Goal: Task Accomplishment & Management: Manage account settings

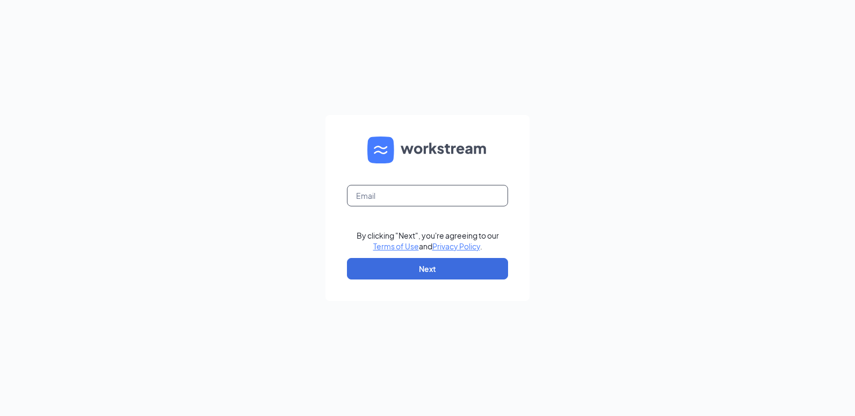
drag, startPoint x: 404, startPoint y: 184, endPoint x: 405, endPoint y: 194, distance: 9.7
click at [404, 186] on form "By clicking "Next", you're agreeing to our Terms of Use and Privacy Policy . Ne…" at bounding box center [427, 208] width 204 height 186
click at [398, 215] on form "By clicking "Next", you're agreeing to our Terms of Use and Privacy Policy . Ne…" at bounding box center [427, 208] width 204 height 186
click at [398, 195] on input "text" at bounding box center [427, 195] width 161 height 21
type input "tscla21@crcafes.com"
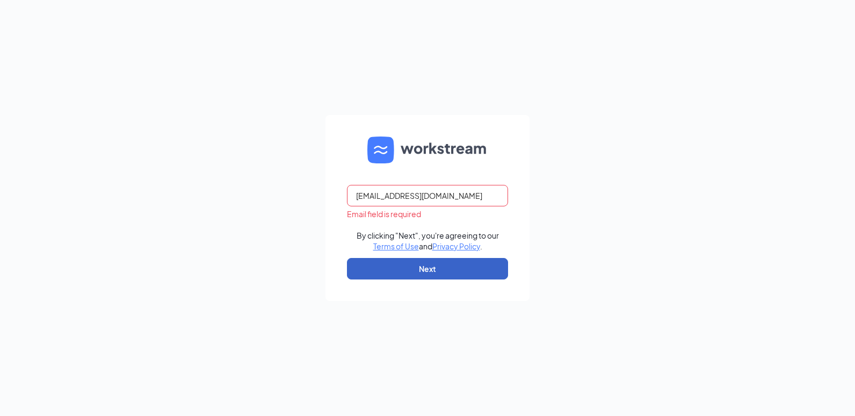
click at [382, 271] on button "Next" at bounding box center [427, 268] width 161 height 21
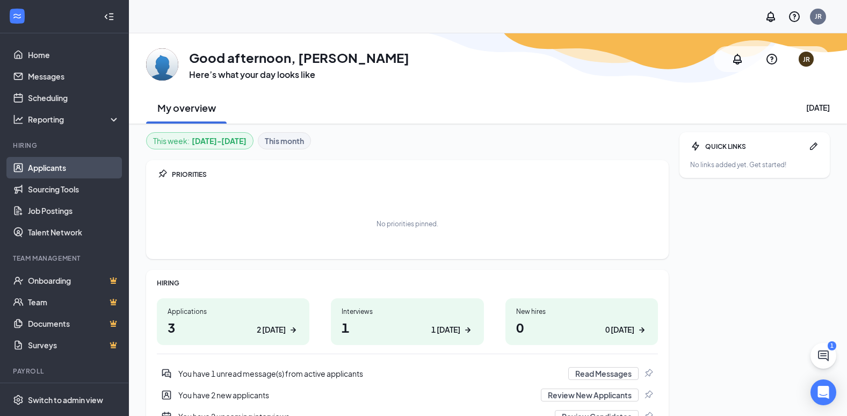
click at [70, 164] on link "Applicants" at bounding box center [74, 167] width 92 height 21
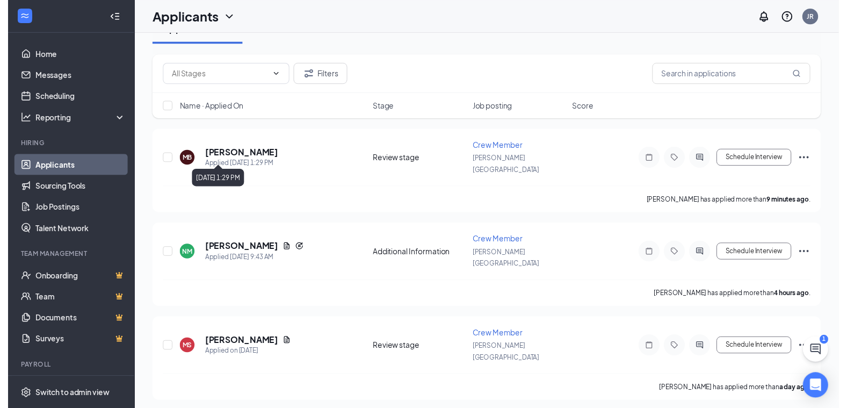
scroll to position [215, 0]
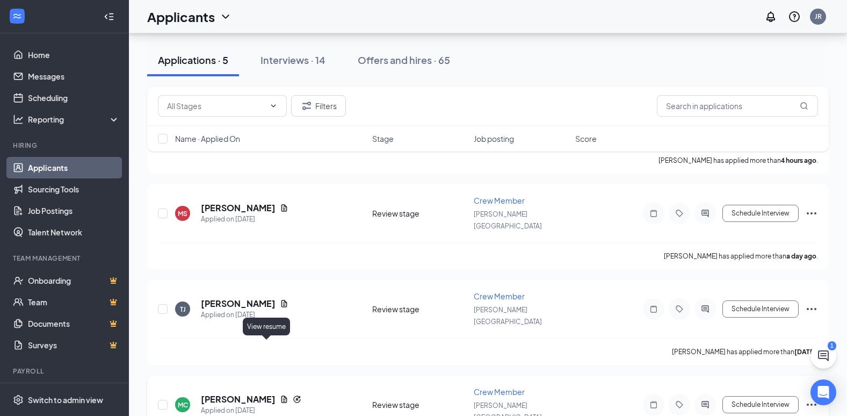
click at [281, 395] on icon "Document" at bounding box center [284, 398] width 6 height 7
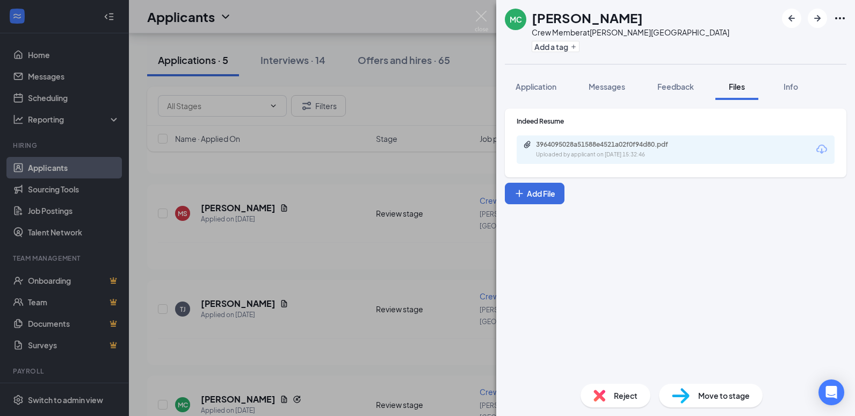
click at [694, 155] on div "Uploaded by applicant on [DATE] 15:32:46" at bounding box center [616, 154] width 161 height 9
drag, startPoint x: 359, startPoint y: 356, endPoint x: 381, endPoint y: 354, distance: 22.1
click at [359, 355] on div "MC [PERSON_NAME] Crew Member at [PERSON_NAME][GEOGRAPHIC_DATA] Add a tag Applic…" at bounding box center [427, 208] width 855 height 416
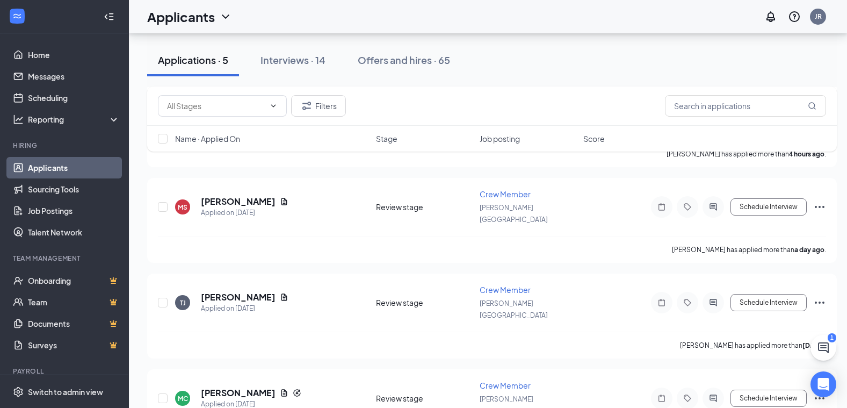
scroll to position [223, 0]
click at [826, 345] on icon "ChatActive" at bounding box center [823, 347] width 11 height 11
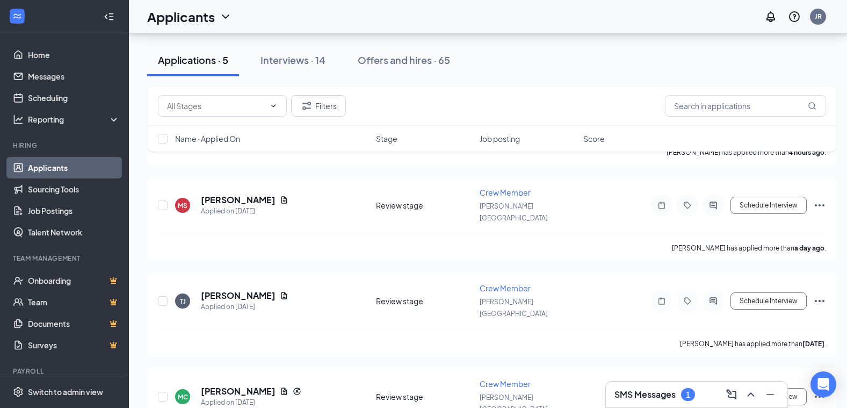
click at [672, 394] on h3 "SMS Messages" at bounding box center [644, 394] width 61 height 12
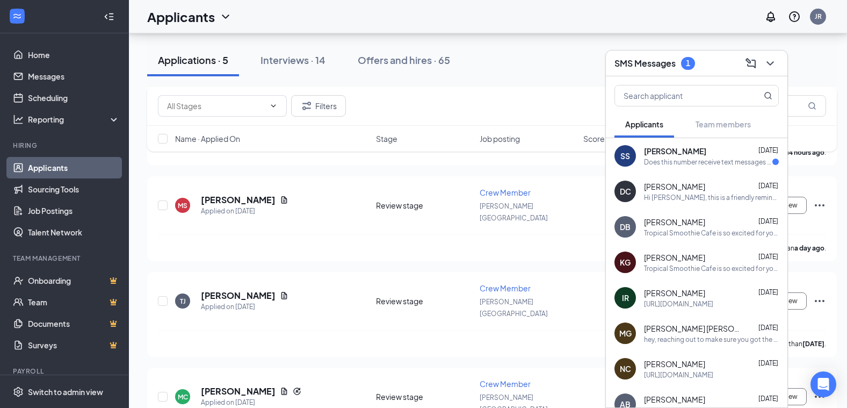
click at [681, 163] on div "Does this number receive text messages in response?" at bounding box center [708, 161] width 128 height 9
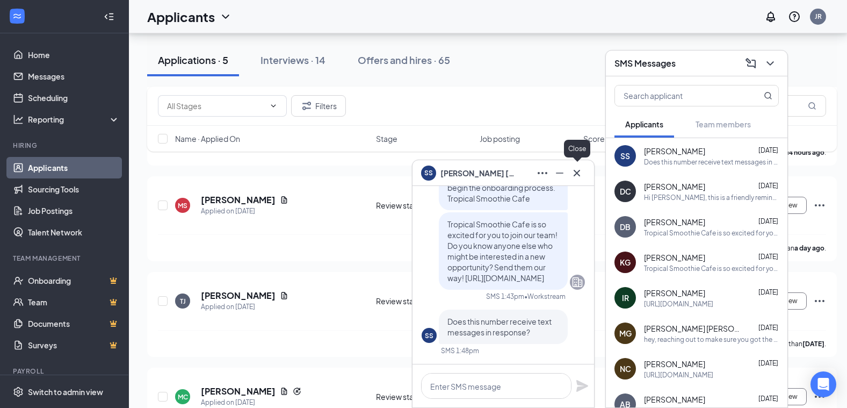
click at [578, 173] on icon "Cross" at bounding box center [576, 172] width 13 height 13
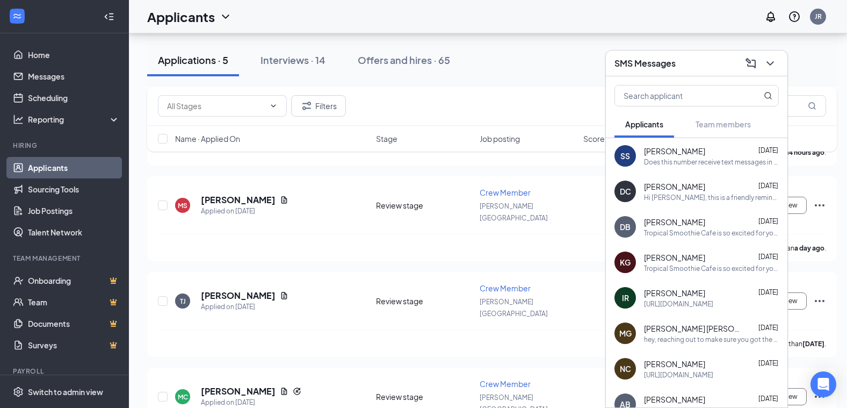
click at [771, 65] on icon "ChevronDown" at bounding box center [770, 63] width 13 height 13
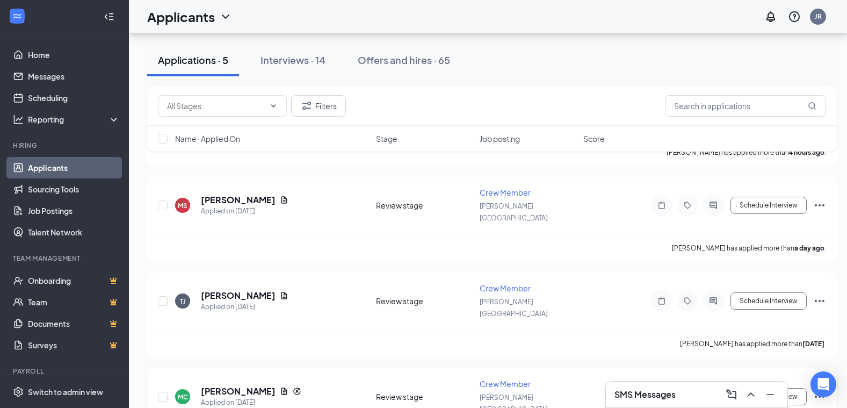
click at [816, 390] on icon "Ellipses" at bounding box center [819, 396] width 13 height 13
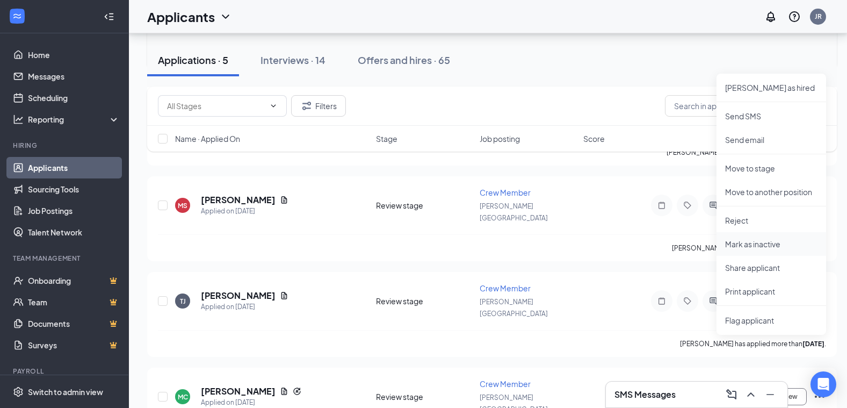
click at [780, 243] on p "Mark as inactive" at bounding box center [771, 243] width 92 height 11
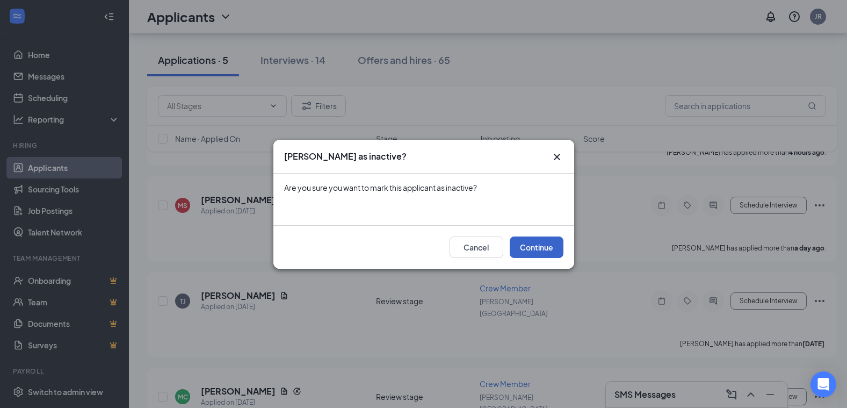
click at [539, 242] on button "Continue" at bounding box center [537, 246] width 54 height 21
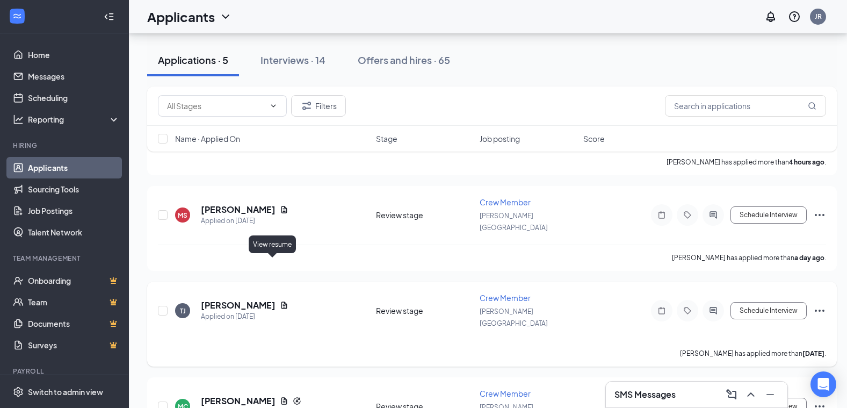
click at [280, 301] on icon "Document" at bounding box center [284, 305] width 9 height 9
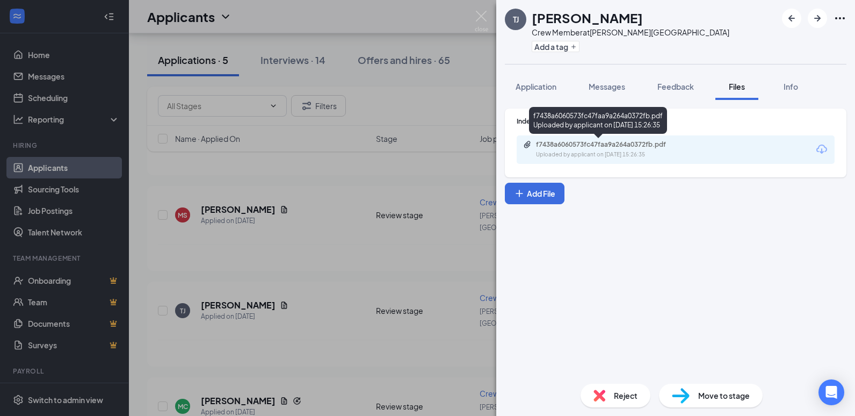
click at [676, 153] on div "Uploaded by applicant on [DATE] 15:26:35" at bounding box center [616, 154] width 161 height 9
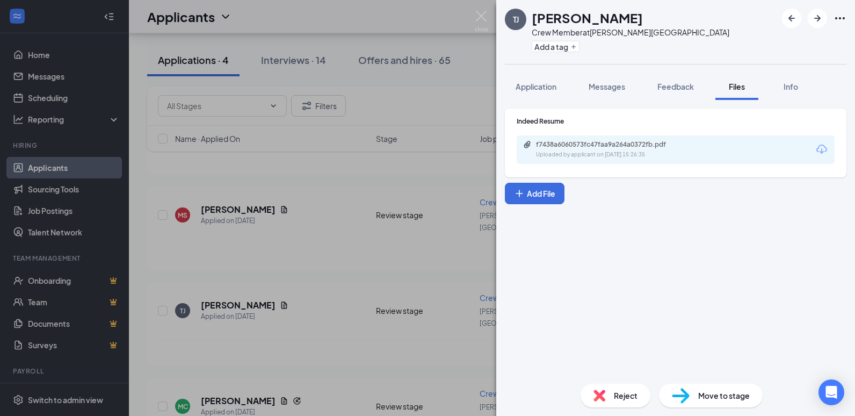
click at [307, 298] on div "[PERSON_NAME] Crew Member at [PERSON_NAME][GEOGRAPHIC_DATA] Add a tag Applicati…" at bounding box center [427, 208] width 855 height 416
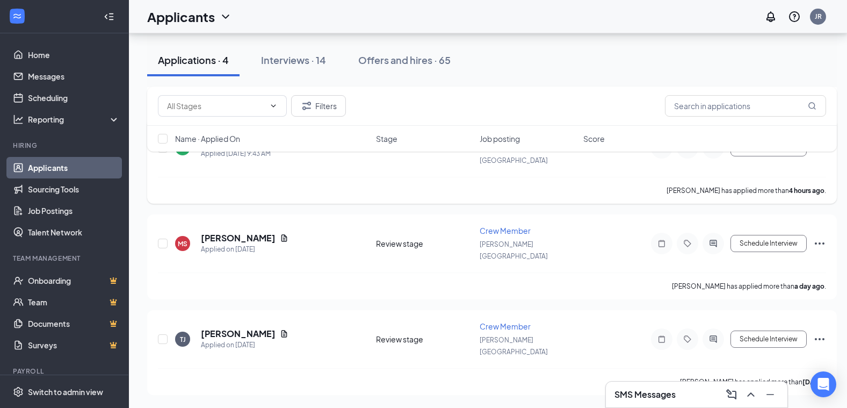
scroll to position [137, 0]
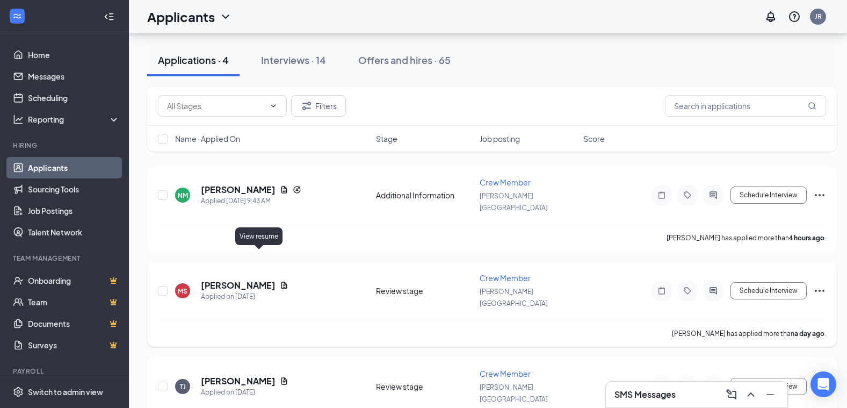
click at [280, 281] on icon "Document" at bounding box center [284, 285] width 9 height 9
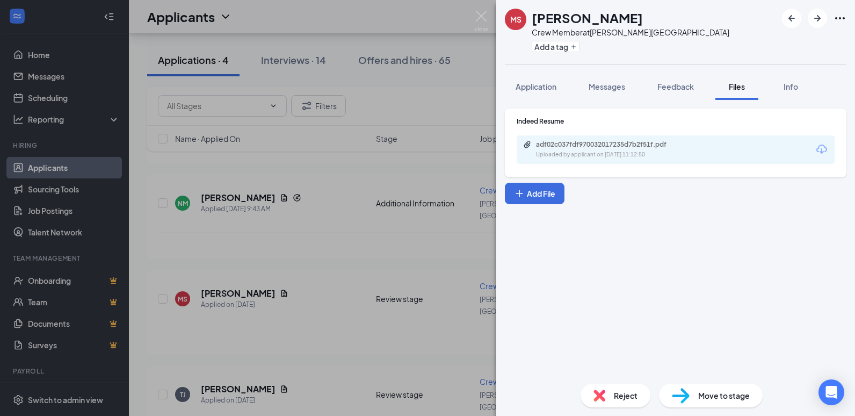
click at [619, 144] on div "adf02c037fdf970032017235d7b2f51f.pdf" at bounding box center [611, 144] width 150 height 9
click at [335, 304] on div "[PERSON_NAME] Crew Member at [PERSON_NAME][GEOGRAPHIC_DATA] Add a tag Applicati…" at bounding box center [427, 208] width 855 height 416
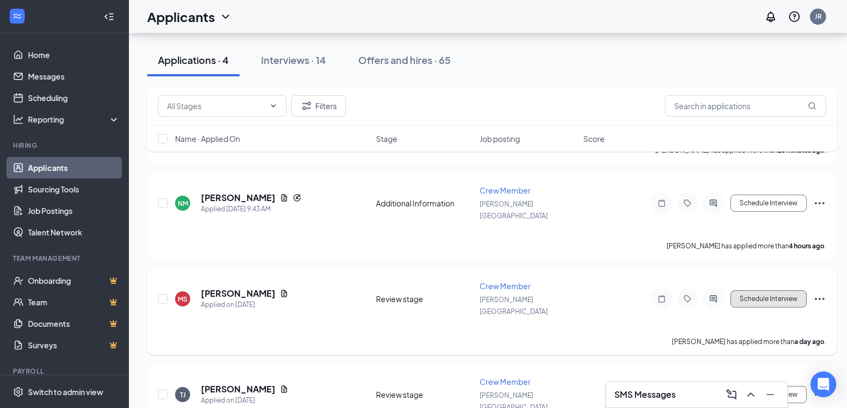
click at [739, 290] on button "Schedule Interview" at bounding box center [768, 298] width 76 height 17
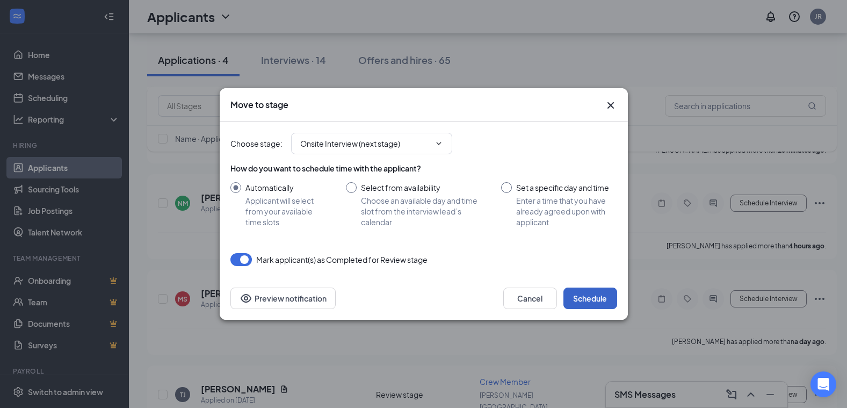
click at [600, 293] on button "Schedule" at bounding box center [590, 297] width 54 height 21
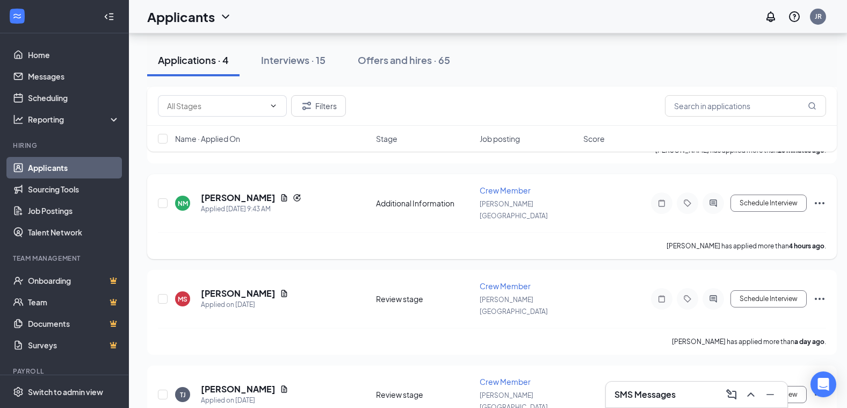
scroll to position [54, 0]
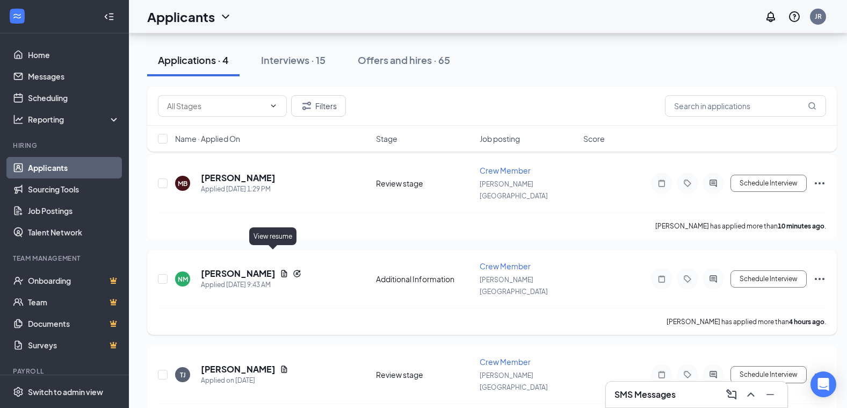
click at [281, 270] on icon "Document" at bounding box center [284, 273] width 6 height 7
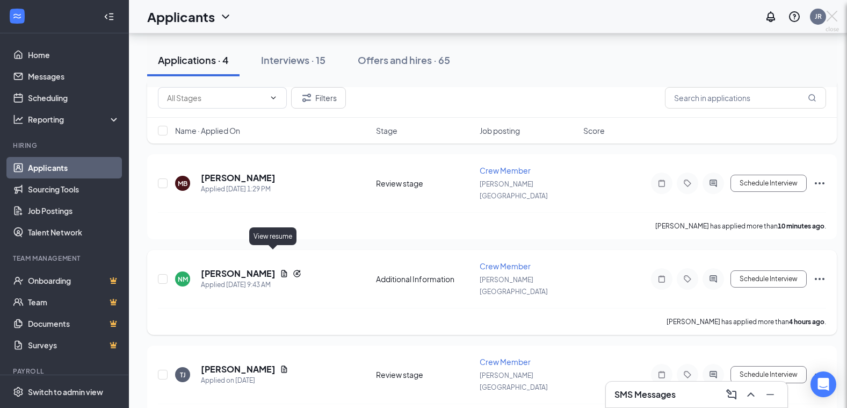
scroll to position [46, 0]
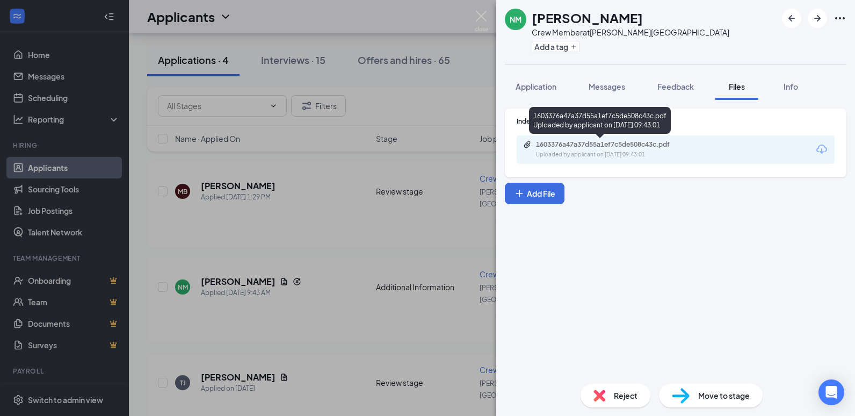
click at [644, 169] on div "Indeed Resume 1603376a47a37d55a1ef7c5de508c43c.pdf Uploaded by applicant on [DA…" at bounding box center [676, 142] width 342 height 69
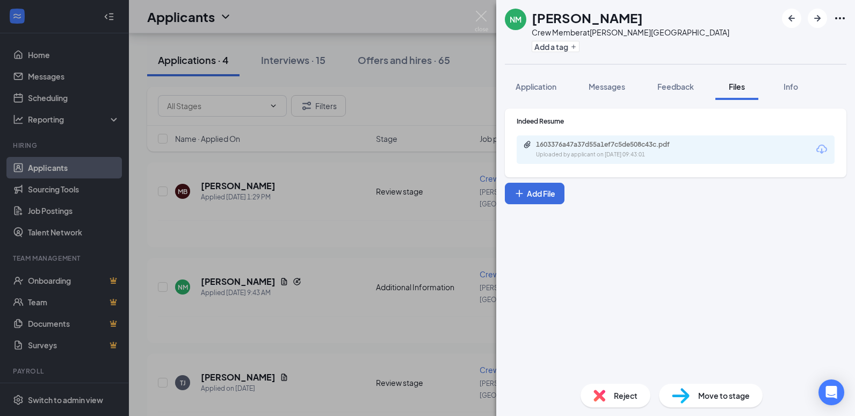
click at [643, 155] on div "Uploaded by applicant on [DATE] 09:43:01" at bounding box center [616, 154] width 161 height 9
click at [313, 223] on div "NM [PERSON_NAME] Crew Member at [PERSON_NAME][GEOGRAPHIC_DATA] Add a tag Applic…" at bounding box center [427, 208] width 855 height 416
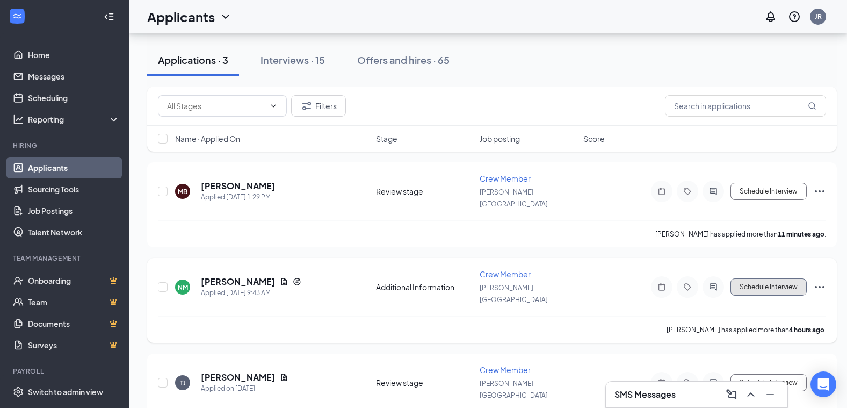
click at [752, 278] on button "Schedule Interview" at bounding box center [768, 286] width 76 height 17
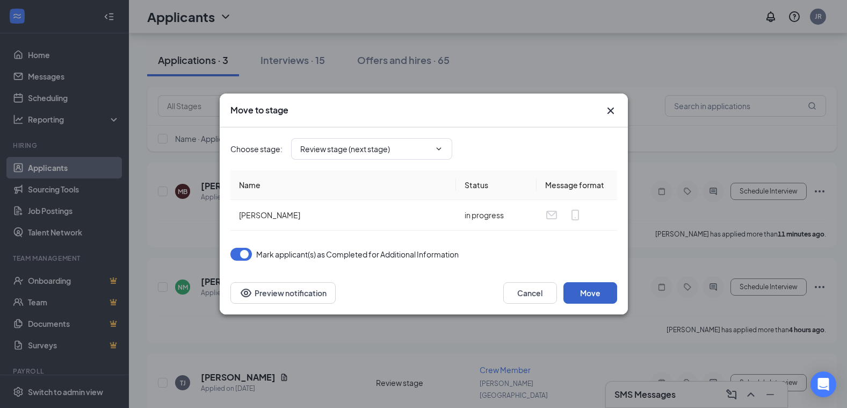
click at [594, 293] on button "Move" at bounding box center [590, 292] width 54 height 21
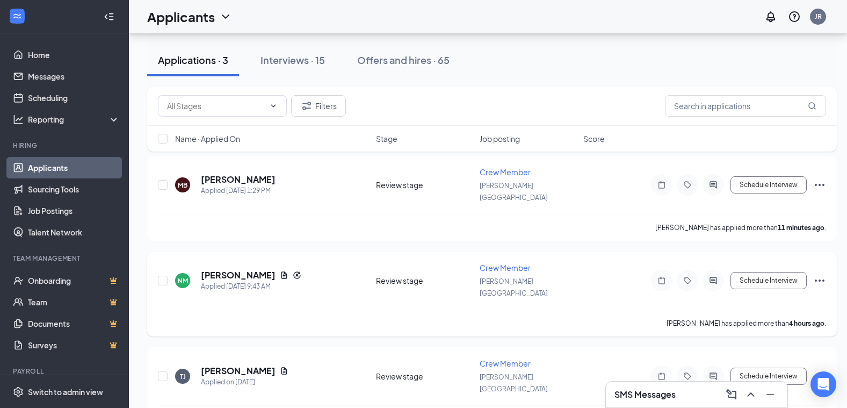
scroll to position [54, 0]
click at [771, 366] on button "Schedule Interview" at bounding box center [768, 374] width 76 height 17
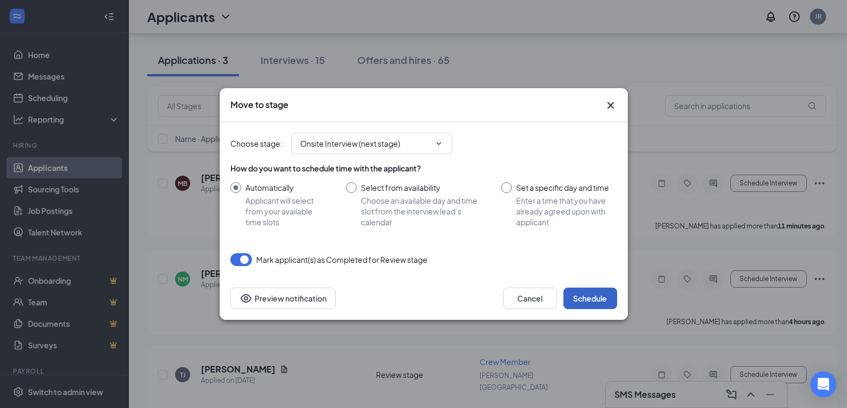
click at [592, 298] on button "Schedule" at bounding box center [590, 297] width 54 height 21
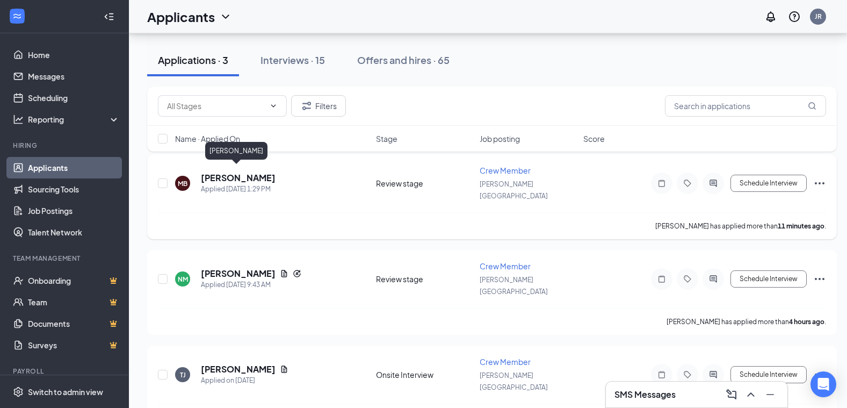
click at [226, 172] on h5 "[PERSON_NAME]" at bounding box center [238, 178] width 75 height 12
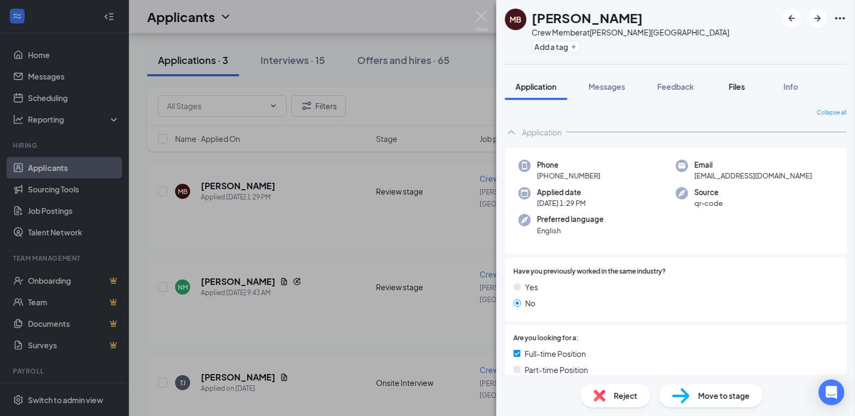
click at [740, 86] on span "Files" at bounding box center [737, 87] width 16 height 10
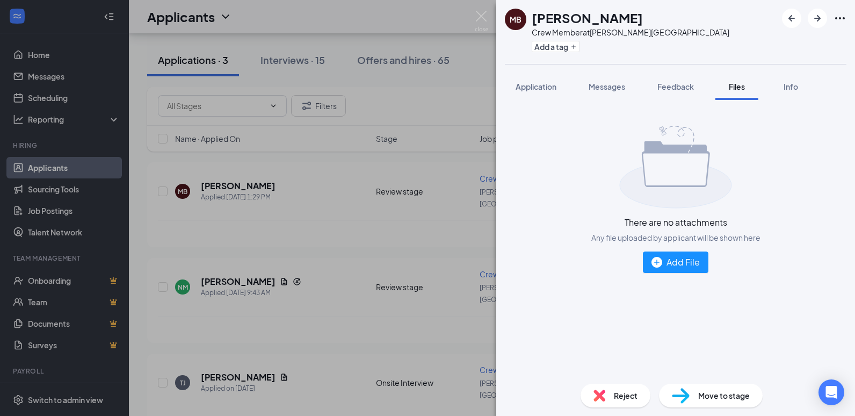
click at [475, 245] on div "MB [PERSON_NAME] Crew Member at [PERSON_NAME][GEOGRAPHIC_DATA] Add a tag Applic…" at bounding box center [427, 208] width 855 height 416
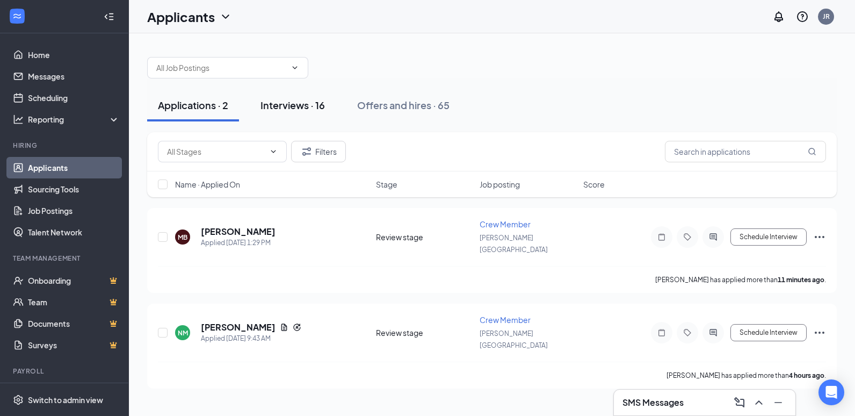
click at [311, 109] on div "Interviews · 16" at bounding box center [292, 104] width 64 height 13
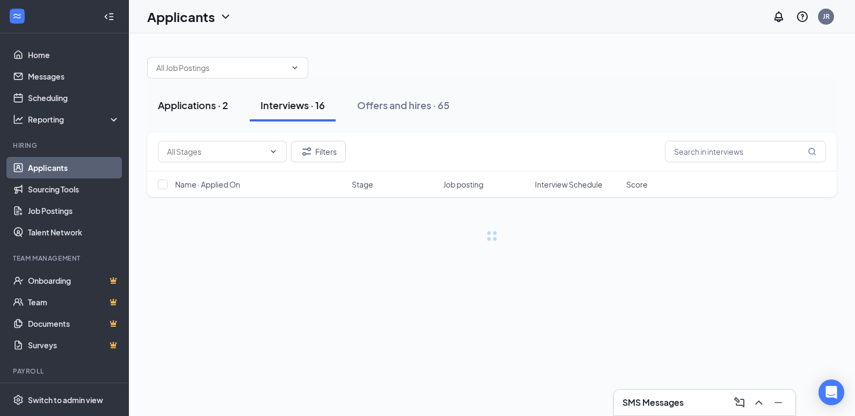
click at [171, 110] on div "Applications · 2" at bounding box center [193, 104] width 70 height 13
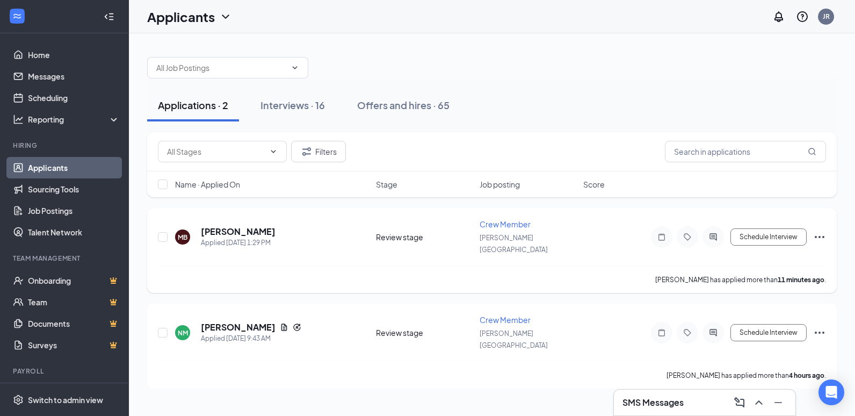
click at [220, 227] on h5 "[PERSON_NAME]" at bounding box center [238, 232] width 75 height 12
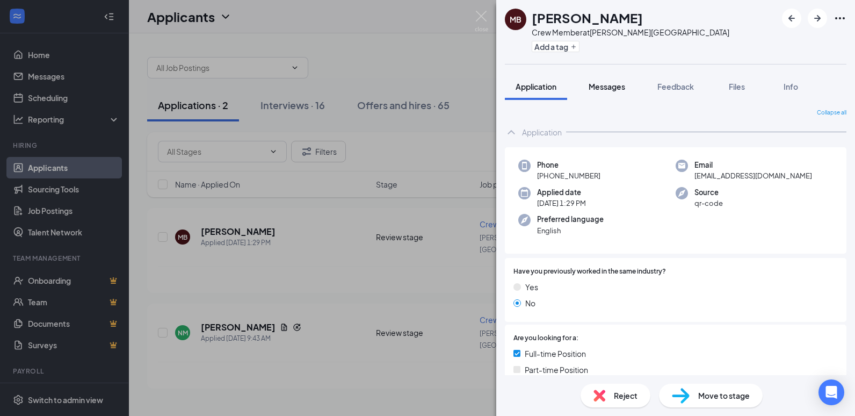
click at [619, 81] on button "Messages" at bounding box center [607, 86] width 58 height 27
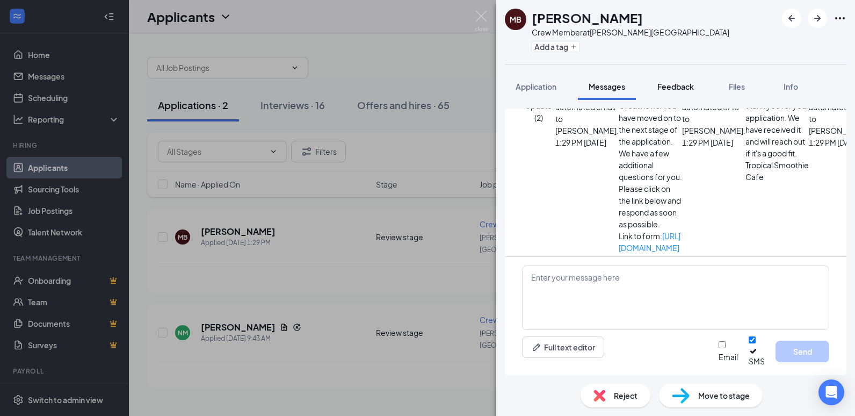
scroll to position [57, 0]
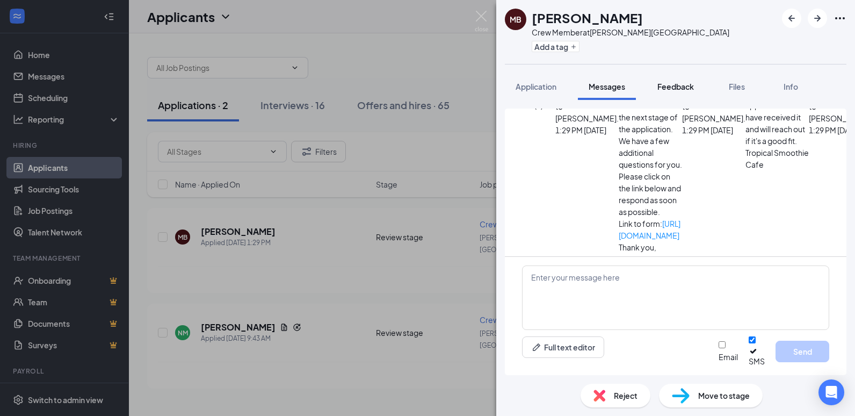
click at [694, 90] on span "Feedback" at bounding box center [675, 87] width 37 height 10
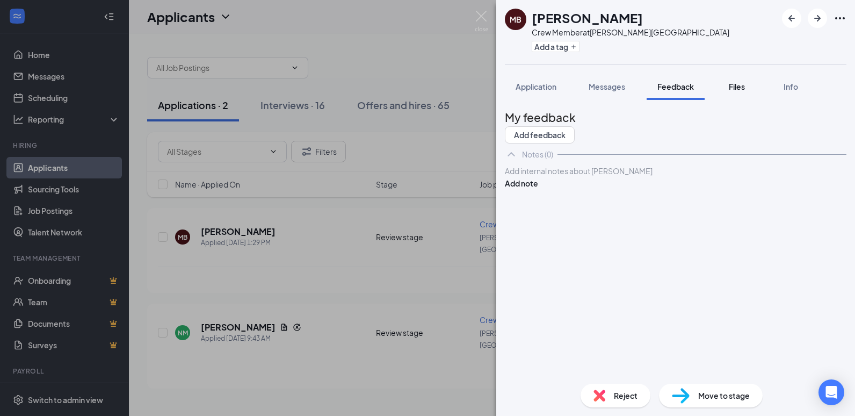
click at [723, 87] on button "Files" at bounding box center [736, 86] width 43 height 27
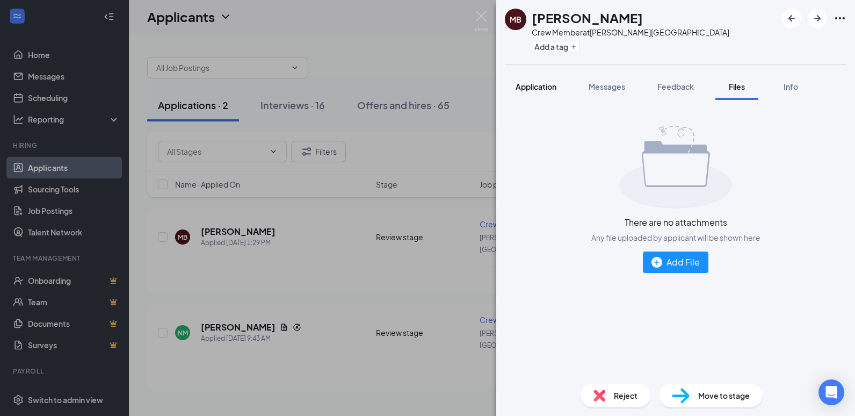
click at [545, 89] on span "Application" at bounding box center [536, 87] width 41 height 10
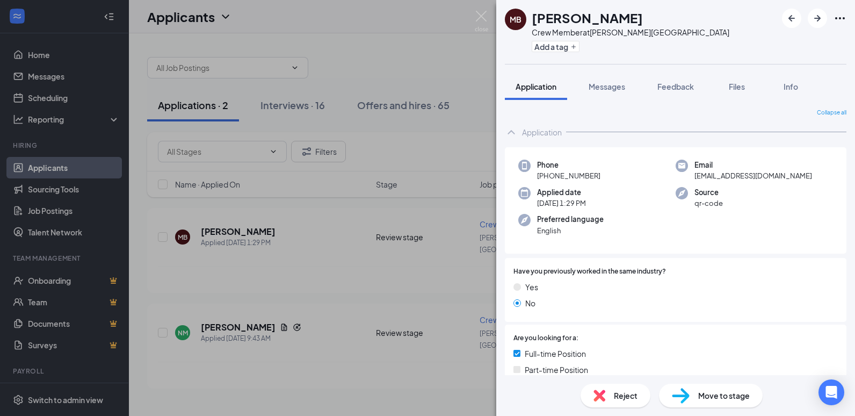
click at [298, 236] on div "MB [PERSON_NAME] Crew Member at [PERSON_NAME][GEOGRAPHIC_DATA] Add a tag Applic…" at bounding box center [427, 208] width 855 height 416
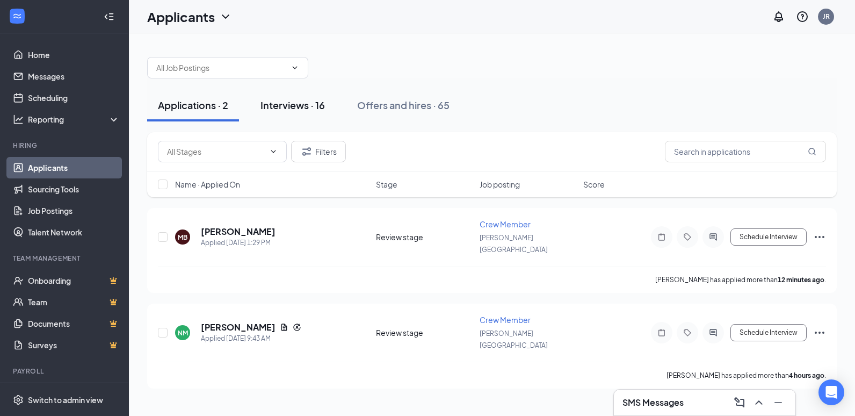
click at [306, 103] on div "Interviews · 16" at bounding box center [292, 104] width 64 height 13
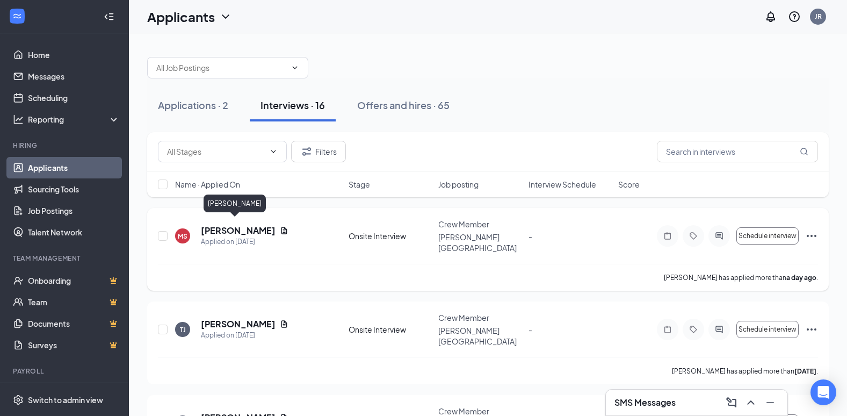
click at [234, 224] on h5 "[PERSON_NAME]" at bounding box center [238, 230] width 75 height 12
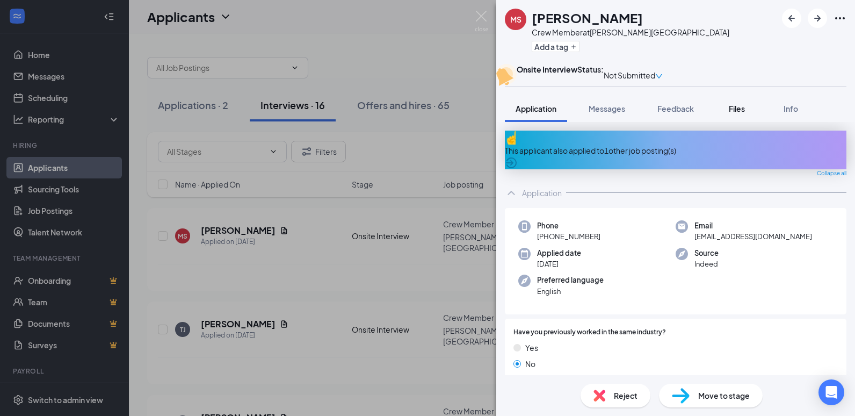
click at [731, 122] on button "Files" at bounding box center [736, 108] width 43 height 27
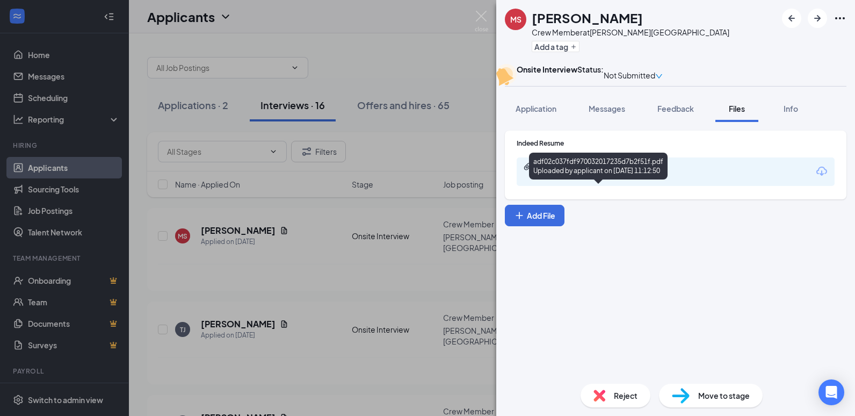
click at [608, 176] on div "adf02c037fdf970032017235d7b2f51f.pdf Uploaded by applicant on [DATE] 11:12:50" at bounding box center [598, 166] width 139 height 27
click at [596, 181] on div "Uploaded by applicant on [DATE] 11:12:50" at bounding box center [616, 176] width 161 height 9
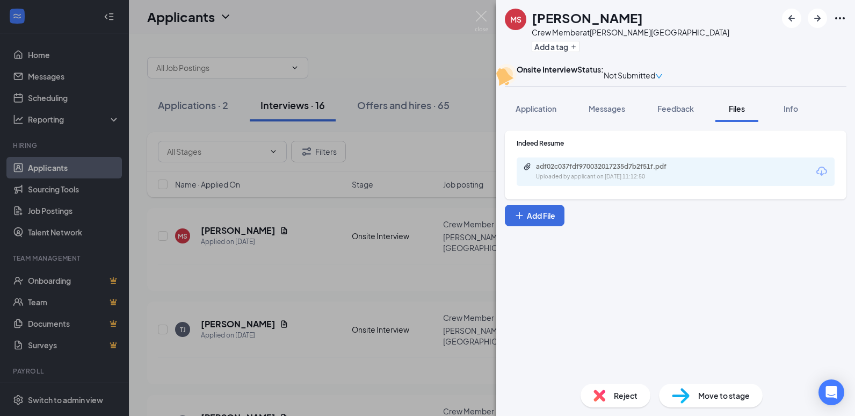
click at [372, 286] on div "[PERSON_NAME] Crew Member at [PERSON_NAME][GEOGRAPHIC_DATA] Add a tag Onsite In…" at bounding box center [427, 208] width 855 height 416
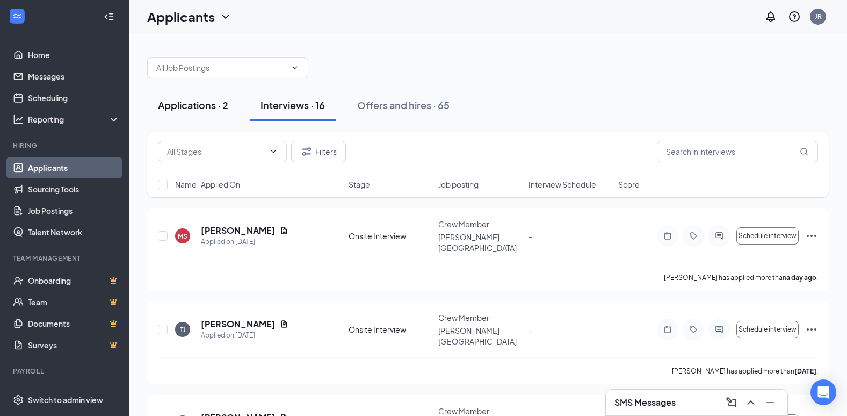
click at [213, 108] on div "Applications · 2" at bounding box center [193, 104] width 70 height 13
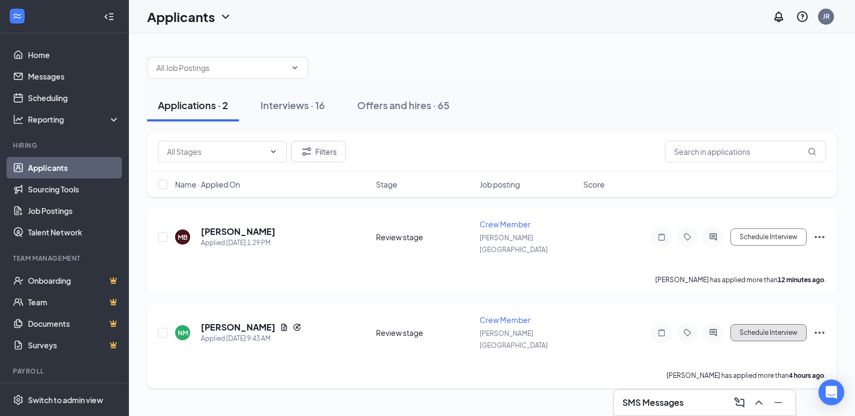
click at [756, 324] on button "Schedule Interview" at bounding box center [768, 332] width 76 height 17
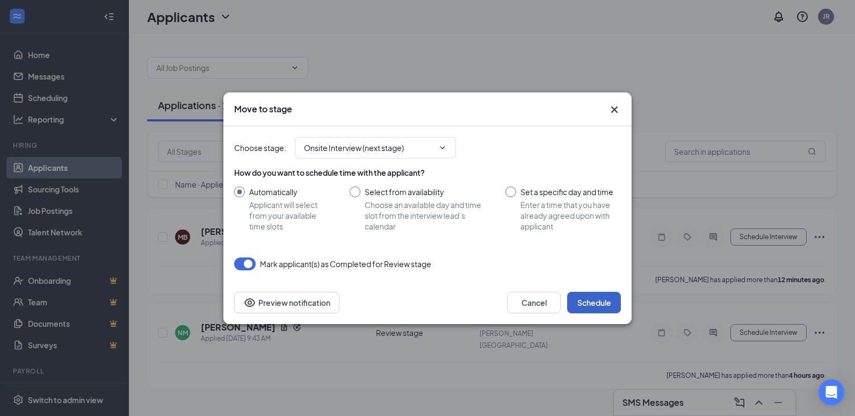
click at [595, 304] on button "Schedule" at bounding box center [594, 302] width 54 height 21
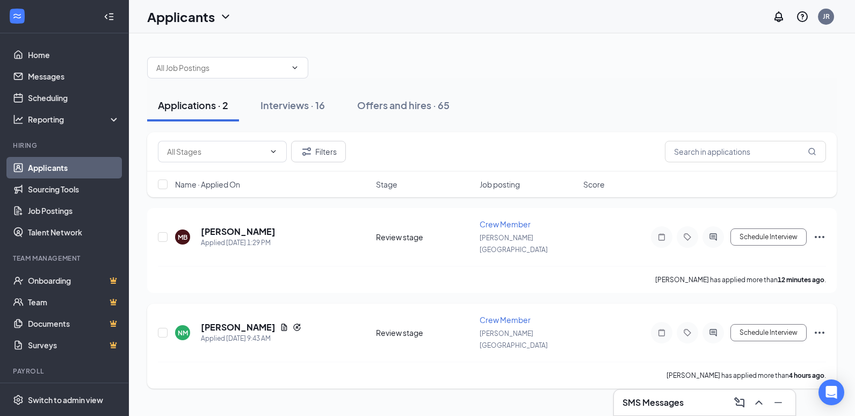
drag, startPoint x: 411, startPoint y: 364, endPoint x: 422, endPoint y: 364, distance: 10.2
click at [412, 364] on div "[PERSON_NAME] has applied more than 4 hours ago ." at bounding box center [492, 374] width 668 height 27
click at [767, 228] on button "Schedule Interview" at bounding box center [768, 236] width 76 height 17
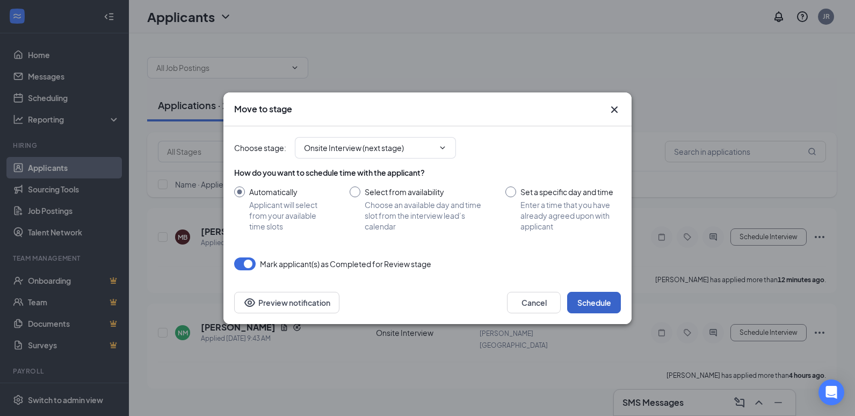
click at [592, 303] on button "Schedule" at bounding box center [594, 302] width 54 height 21
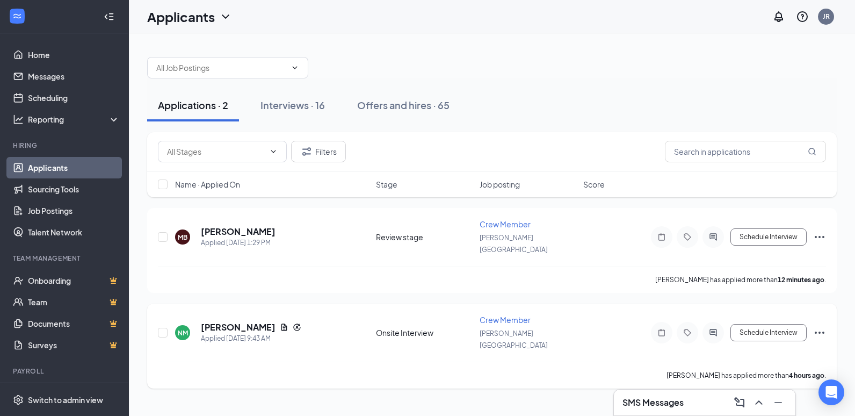
click at [452, 361] on div "[PERSON_NAME] has applied more than 4 hours ago ." at bounding box center [492, 374] width 668 height 27
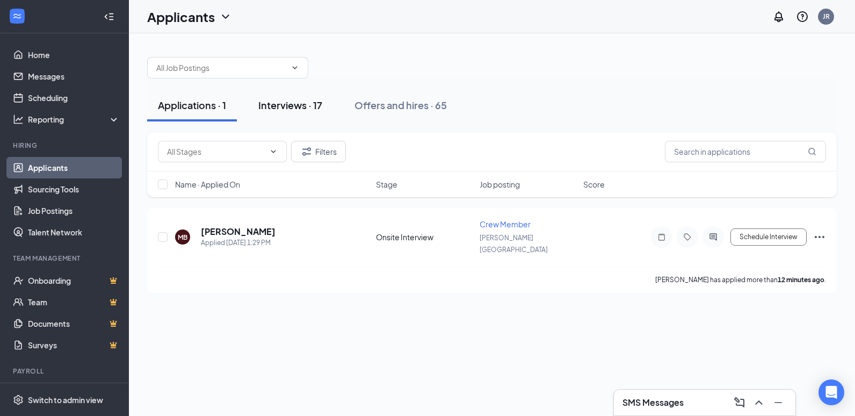
click at [315, 101] on div "Interviews · 17" at bounding box center [290, 104] width 64 height 13
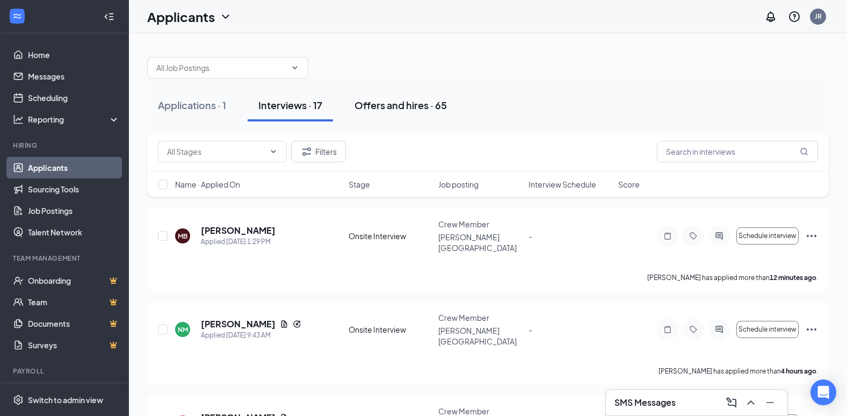
click at [424, 109] on div "Offers and hires · 65" at bounding box center [400, 104] width 92 height 13
